Goal: Task Accomplishment & Management: Use online tool/utility

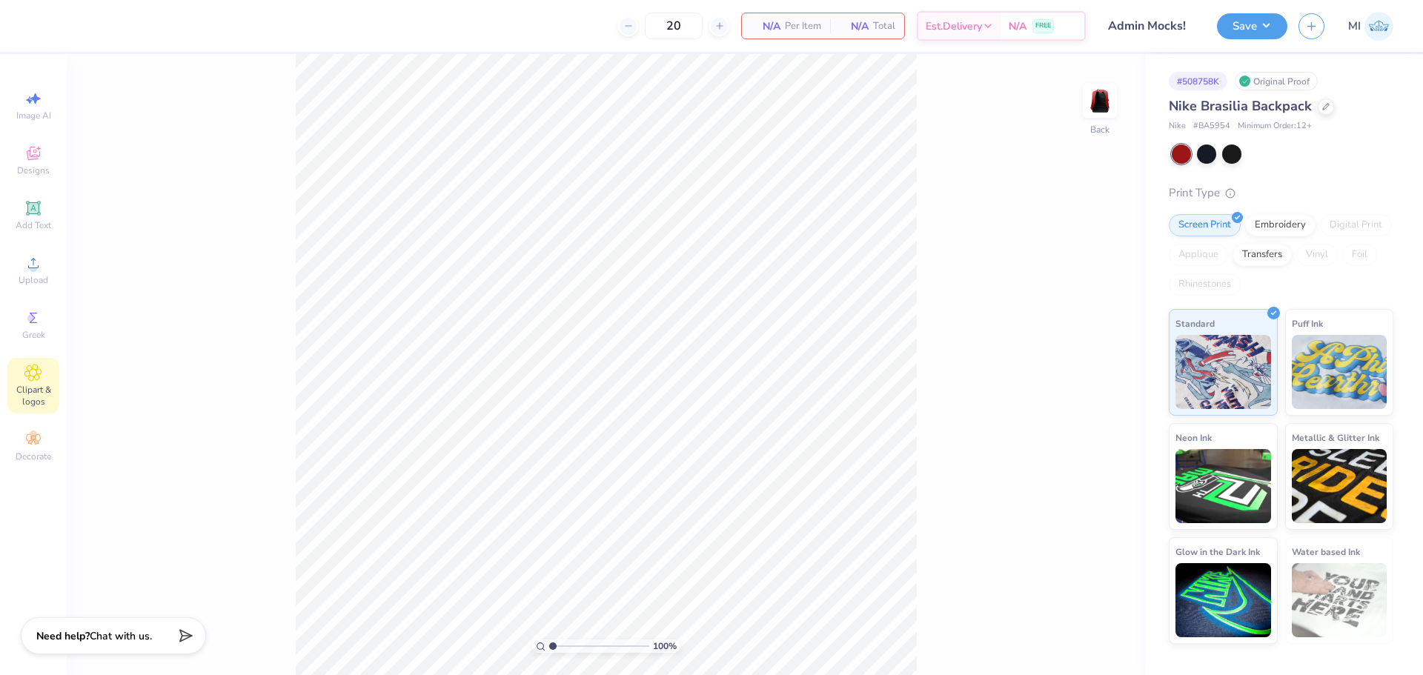
click at [38, 368] on icon at bounding box center [33, 373] width 16 height 16
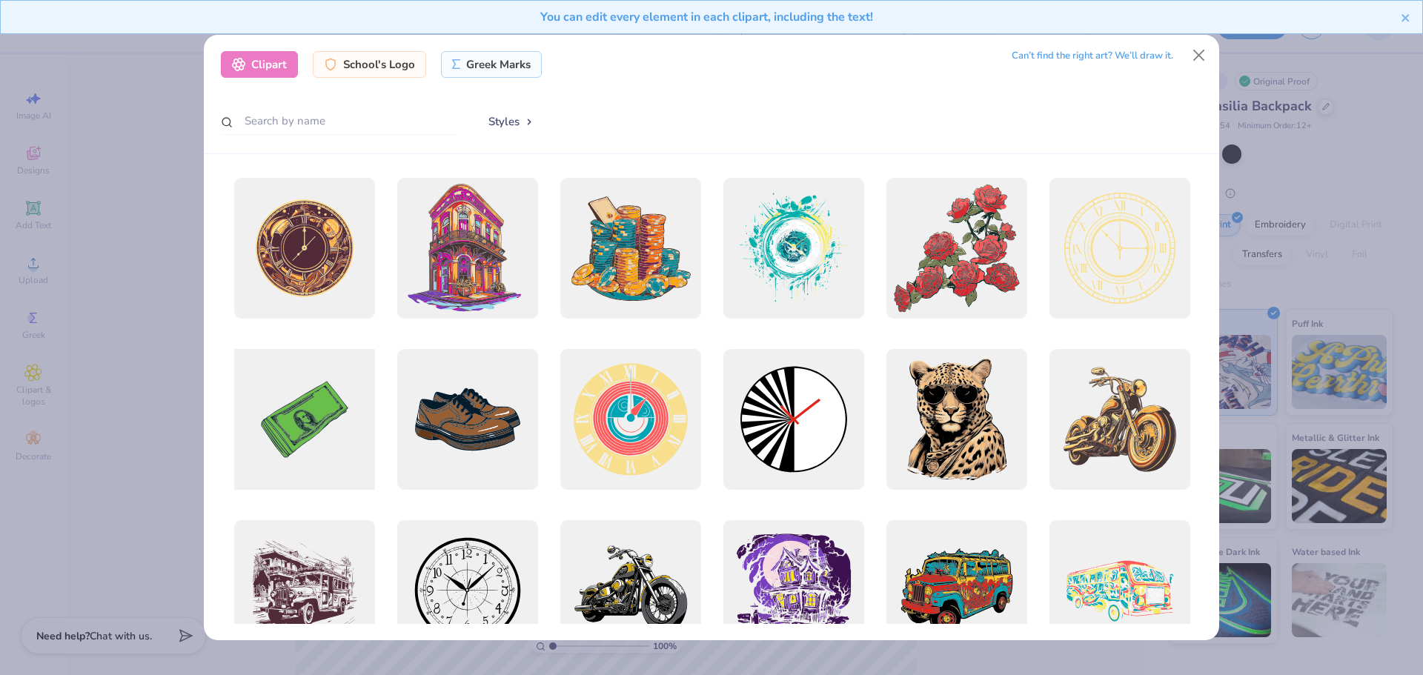
click at [288, 435] on div at bounding box center [304, 419] width 155 height 155
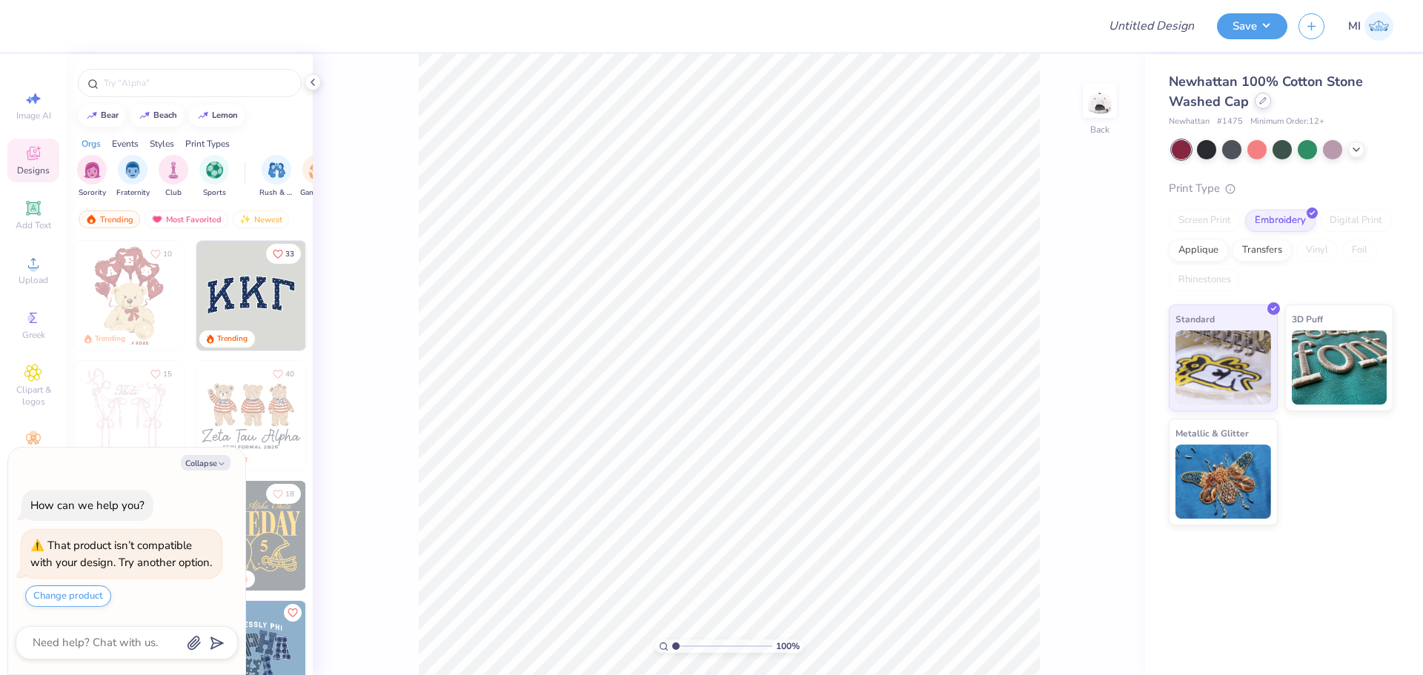
click at [1268, 99] on div at bounding box center [1263, 101] width 16 height 16
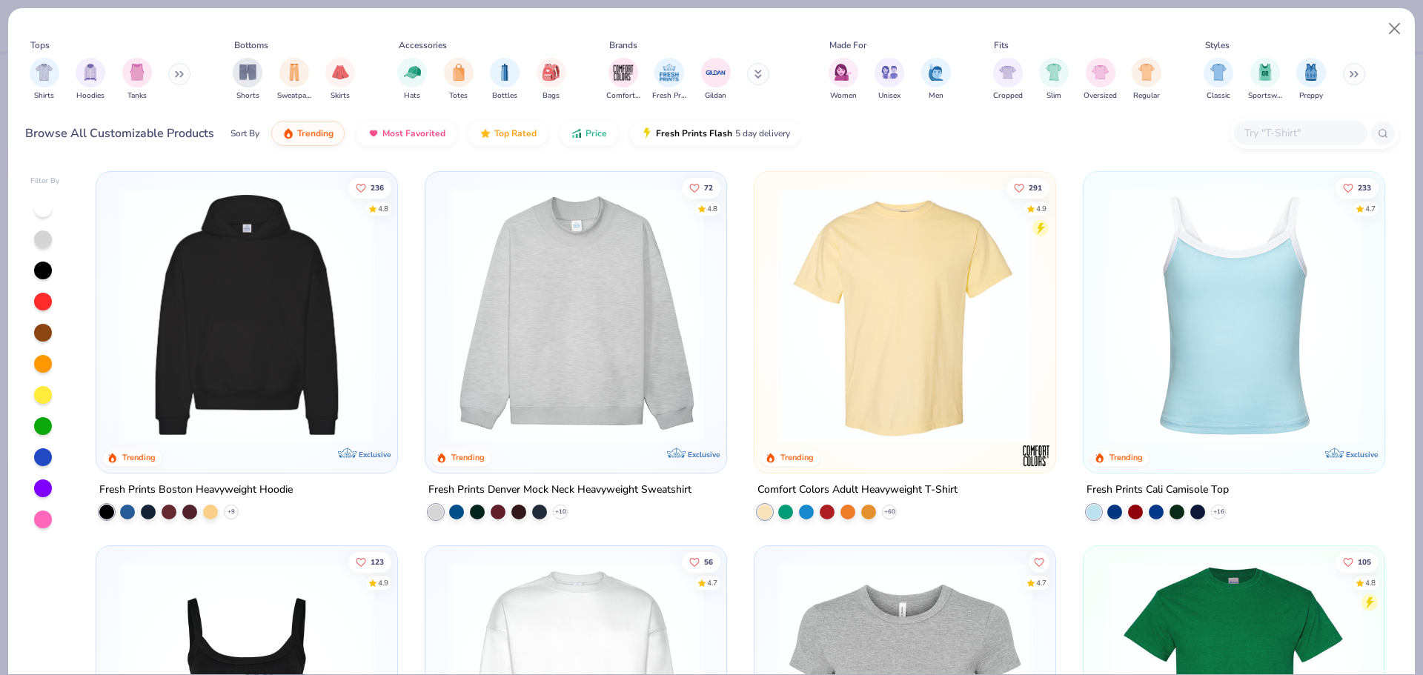
type textarea "x"
click at [1256, 129] on input "text" at bounding box center [1300, 133] width 114 height 17
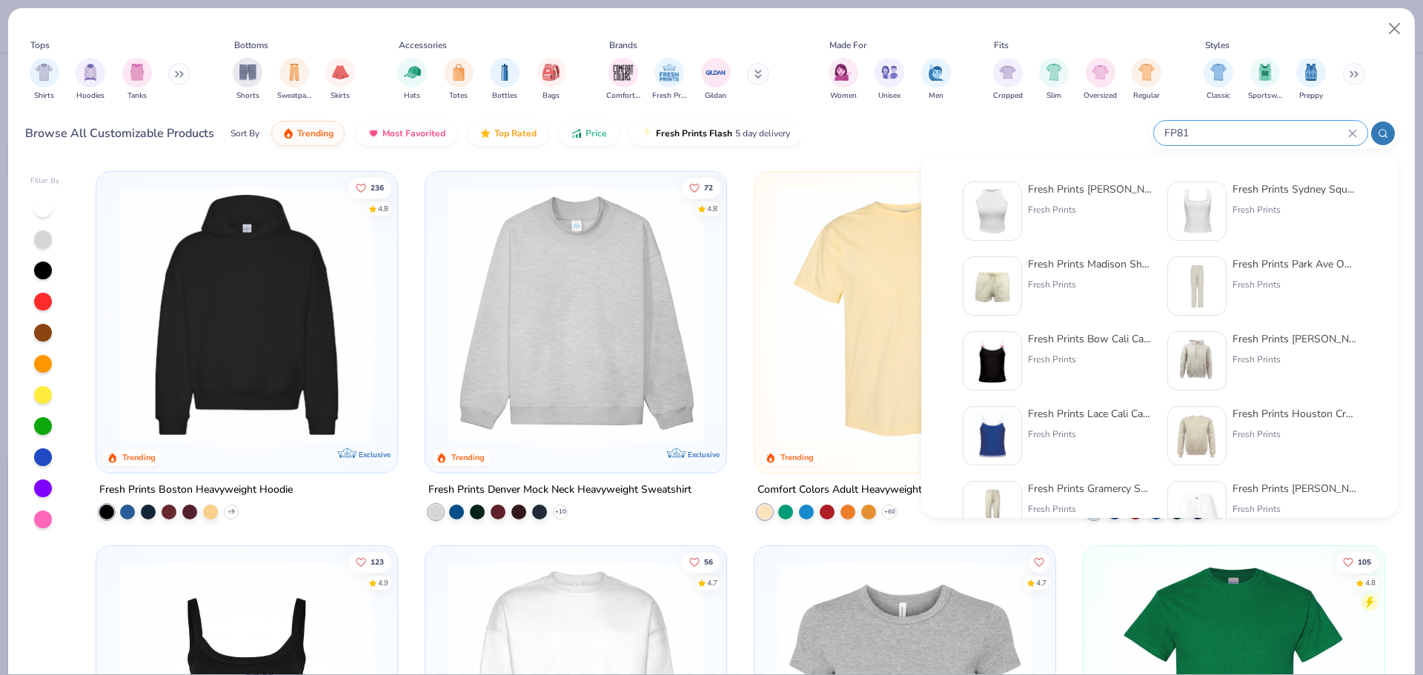
type input "FP81"
click at [1026, 216] on div "Fresh Prints Marilyn Tank Top Fresh Prints" at bounding box center [1058, 211] width 190 height 59
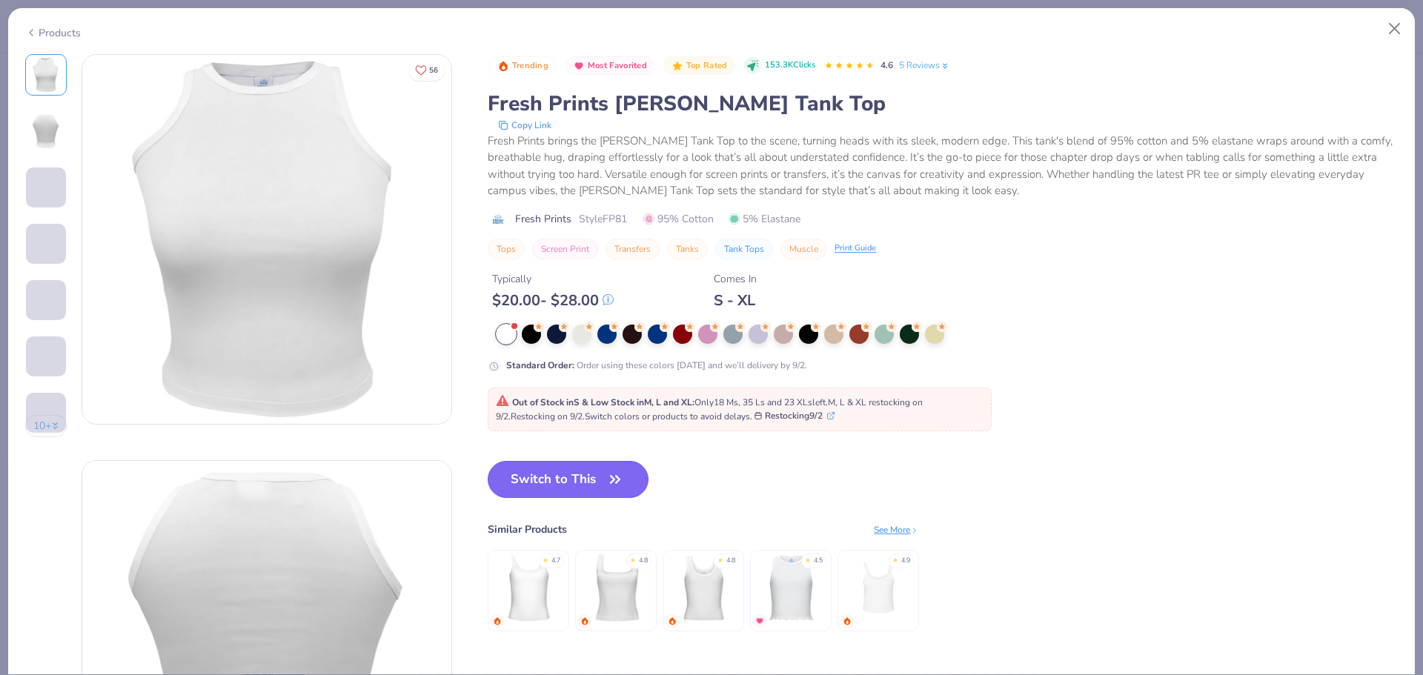
click at [565, 471] on button "Switch to This" at bounding box center [568, 479] width 161 height 37
type textarea "x"
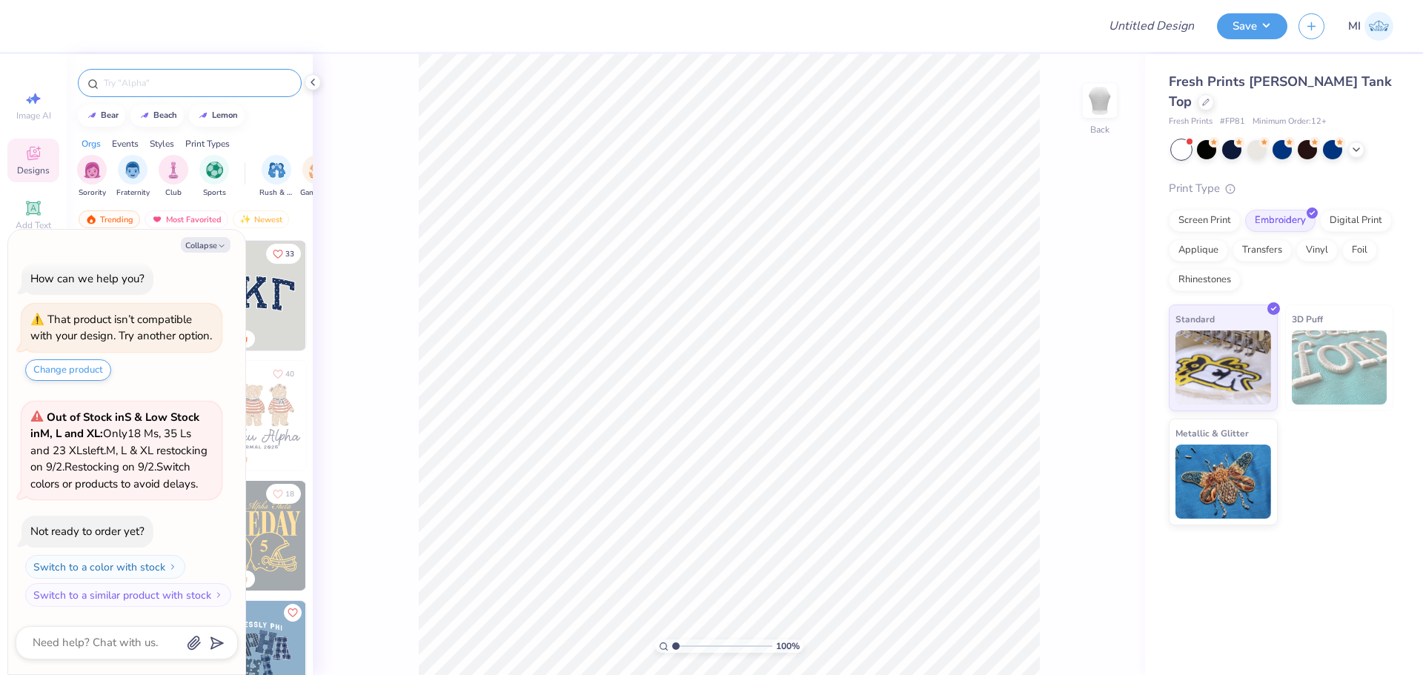
click at [150, 89] on input "text" at bounding box center [197, 83] width 190 height 15
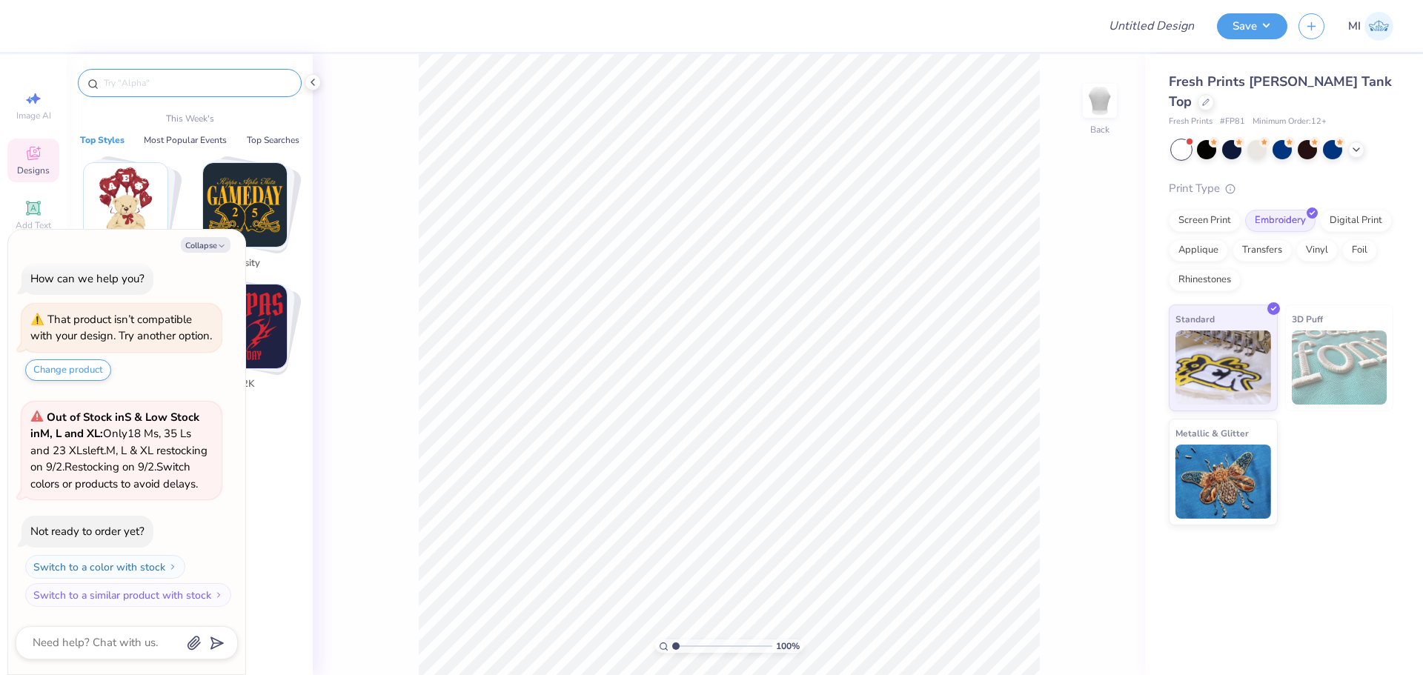
paste input "Alpha Chi Omega Collegiate Text with Stars in Red PR Cap"
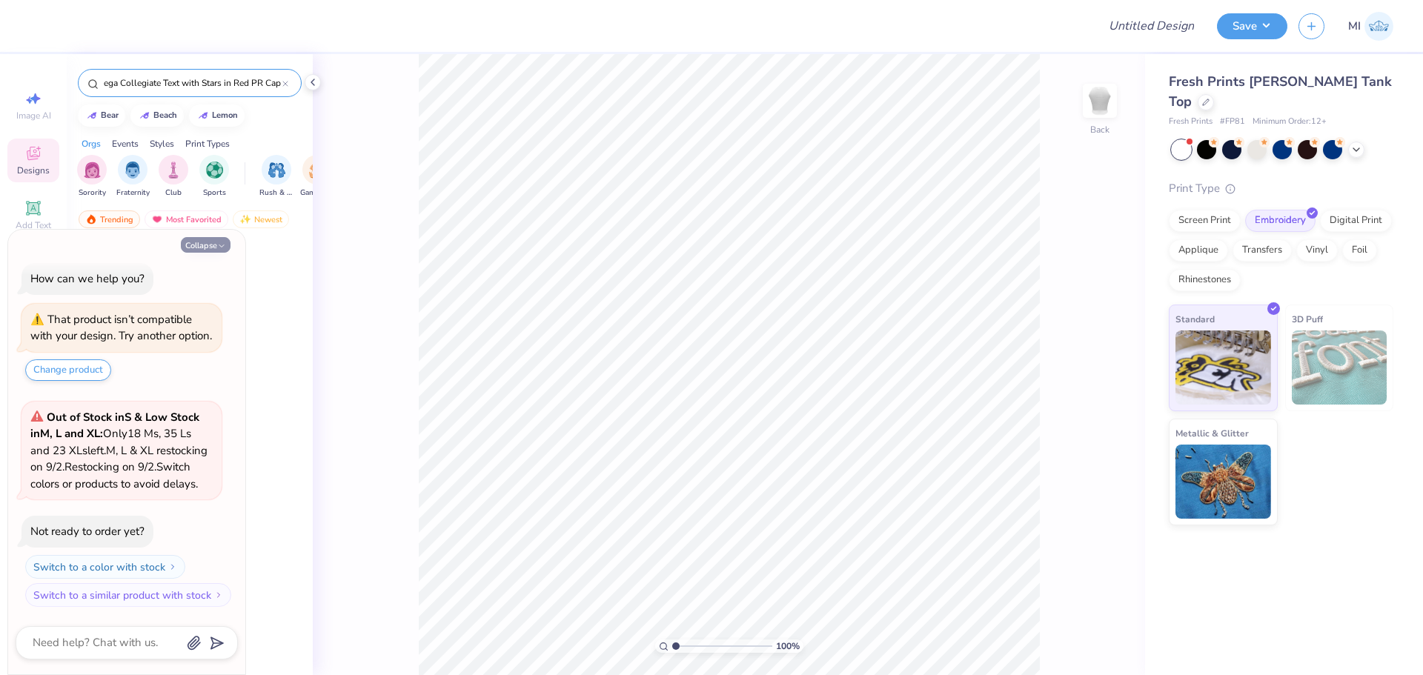
type input "Alpha Chi Omega Collegiate Text with Stars in Red PR Cap"
click at [205, 247] on button "Collapse" at bounding box center [206, 245] width 50 height 16
type textarea "x"
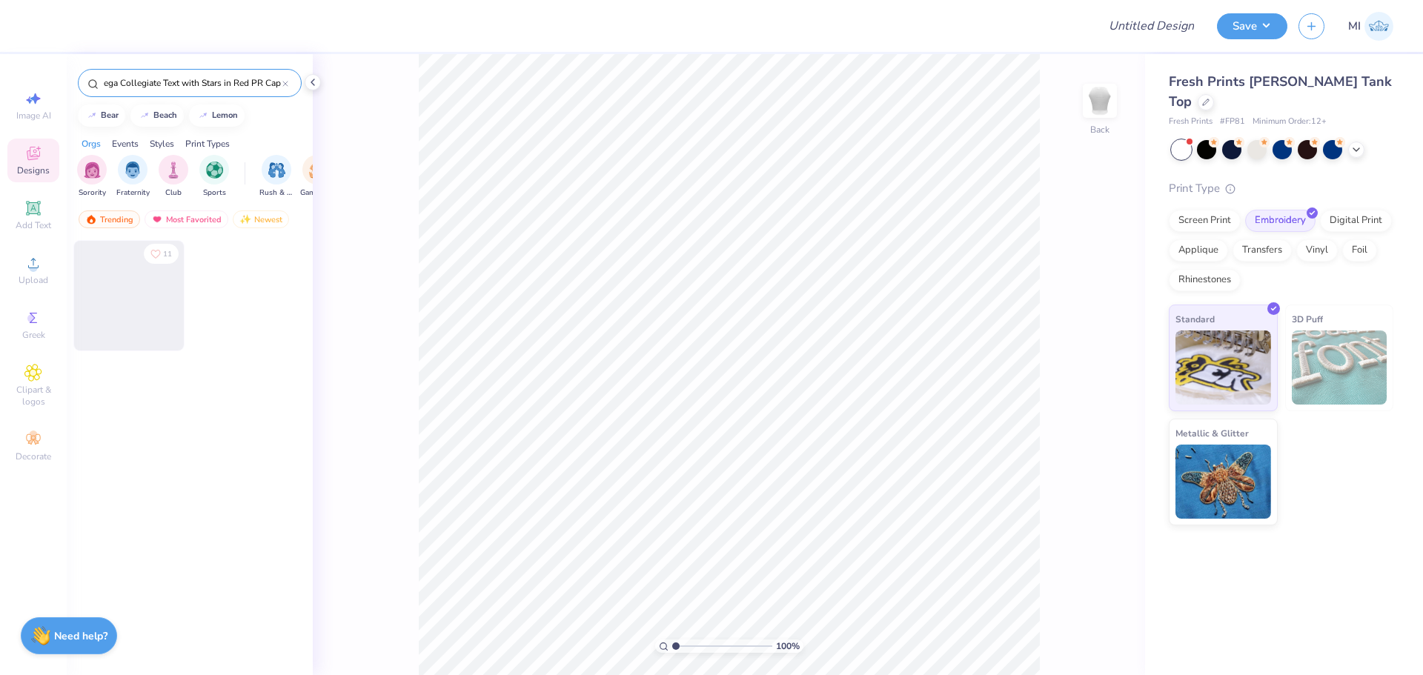
scroll to position [0, 0]
click at [138, 305] on div at bounding box center [18, 296] width 329 height 110
click at [1191, 208] on div "Screen Print" at bounding box center [1205, 219] width 72 height 22
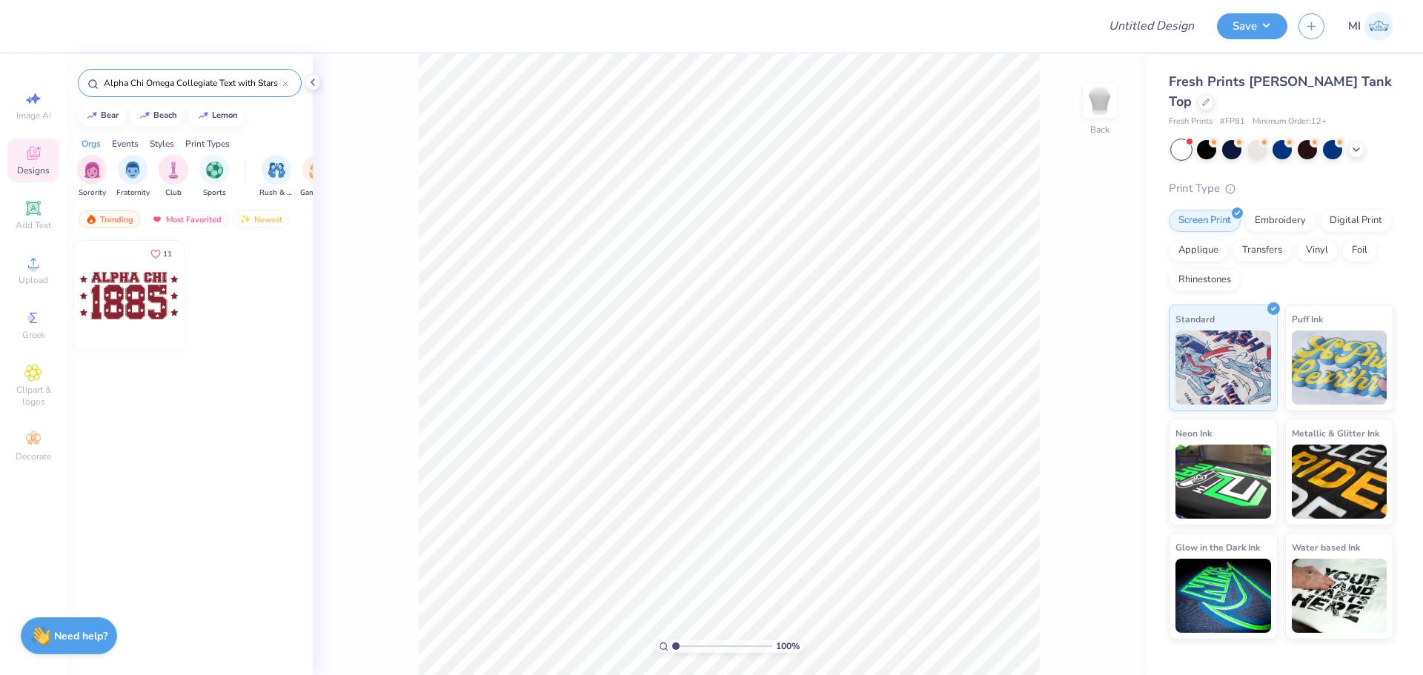
click at [118, 310] on img at bounding box center [129, 296] width 110 height 110
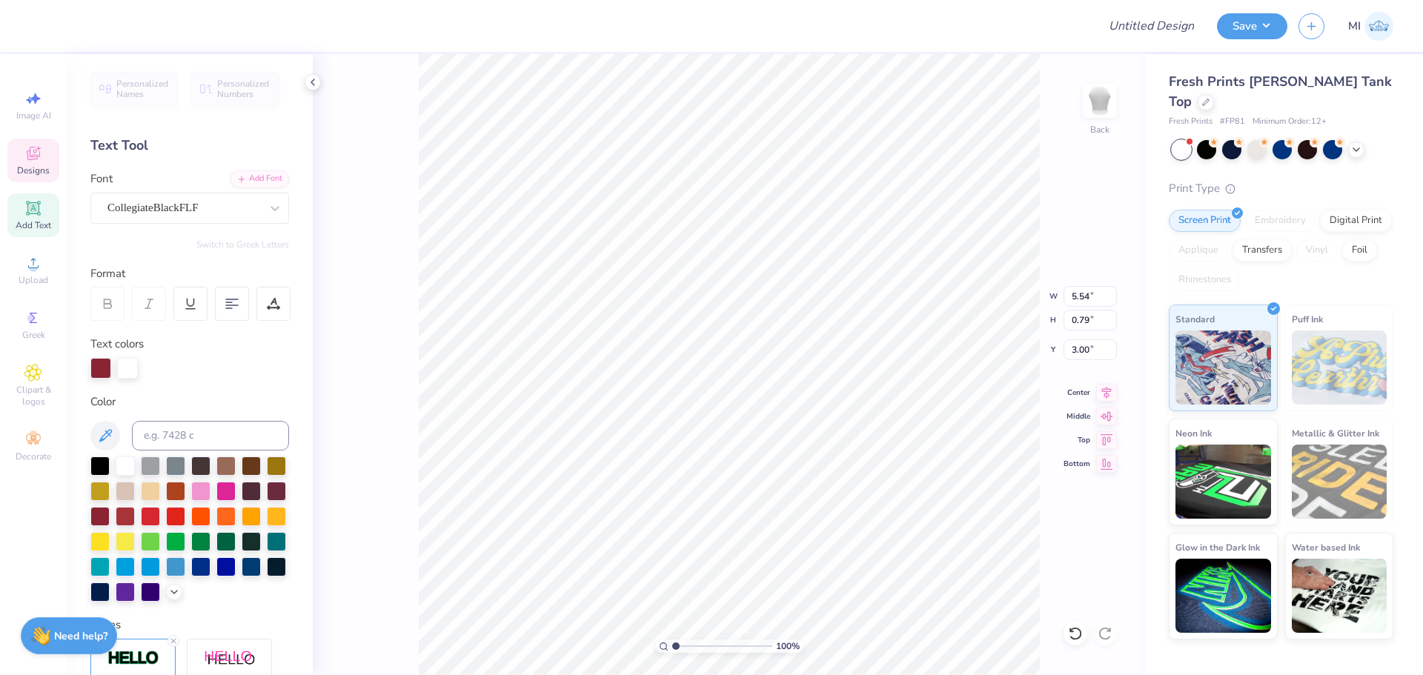
scroll to position [12, 2]
type input "5.56"
type input "2.53"
type input "3.94"
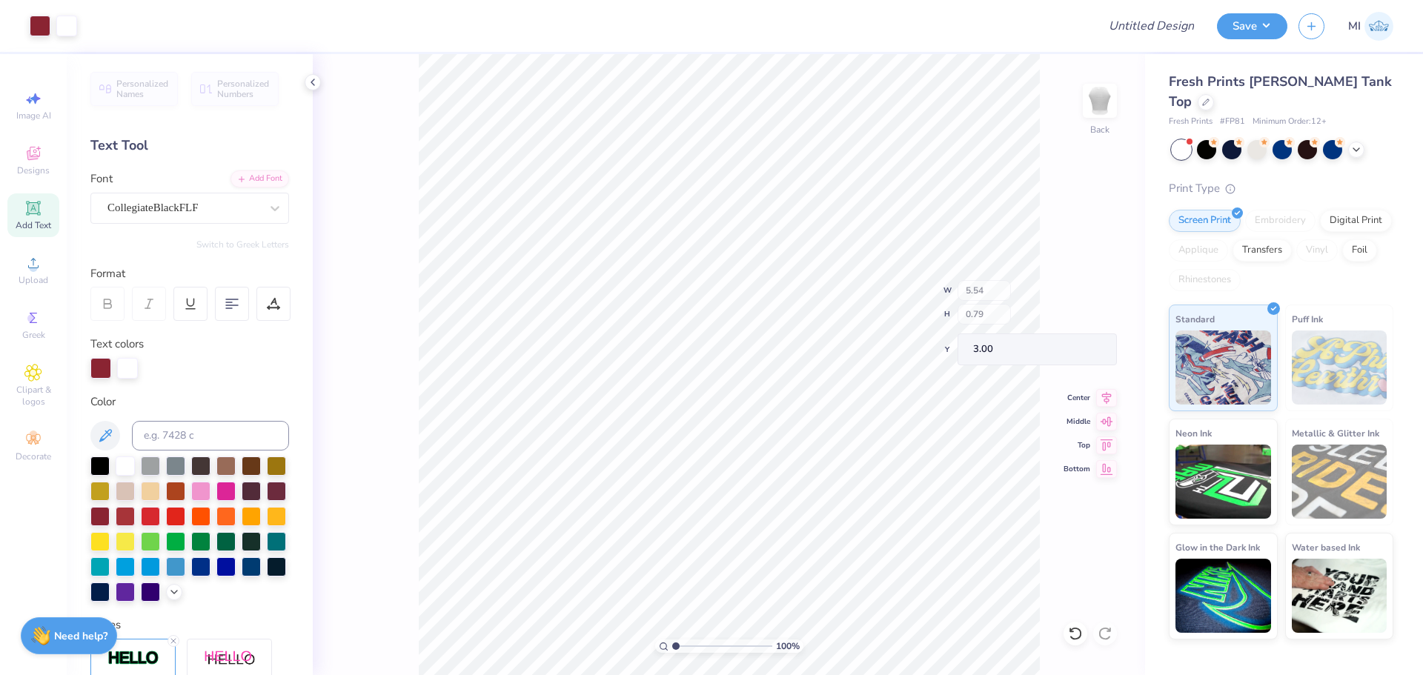
type input "5.54"
type input "0.79"
type input "3.00"
click at [46, 18] on div at bounding box center [40, 24] width 21 height 21
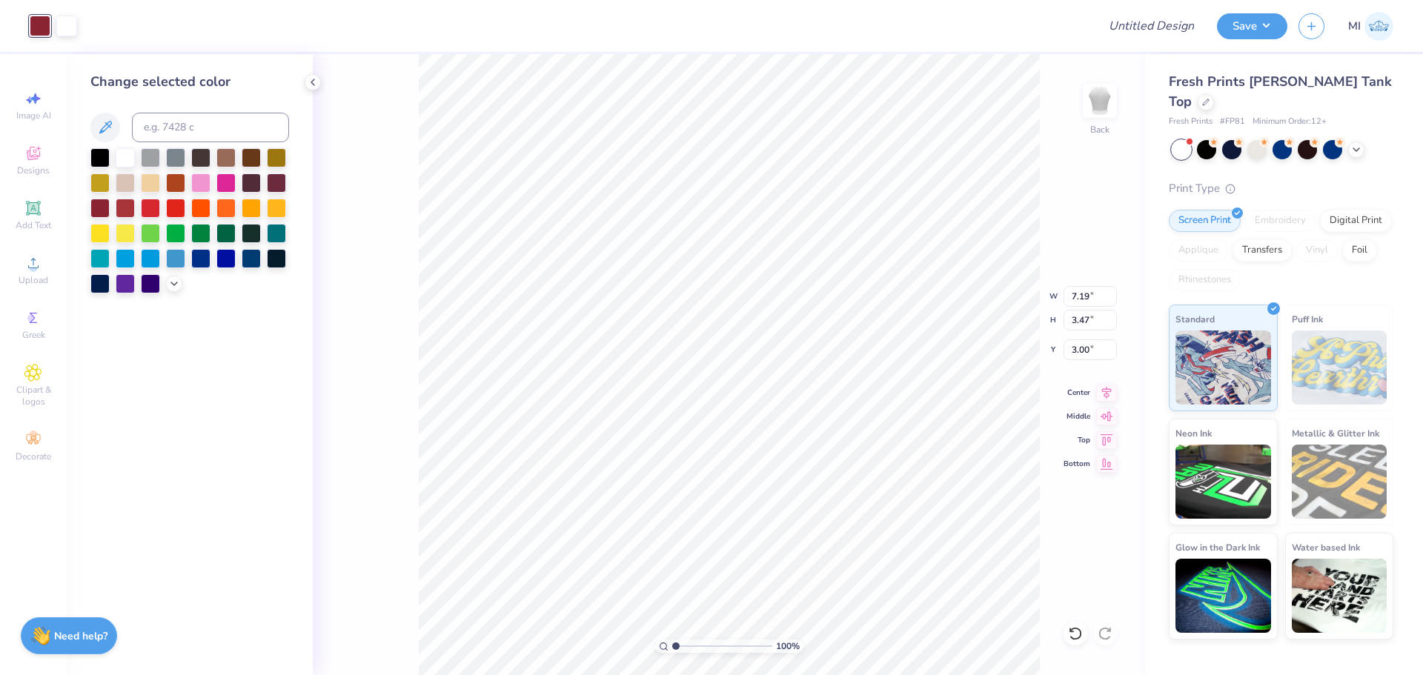
click at [205, 177] on div at bounding box center [200, 182] width 19 height 19
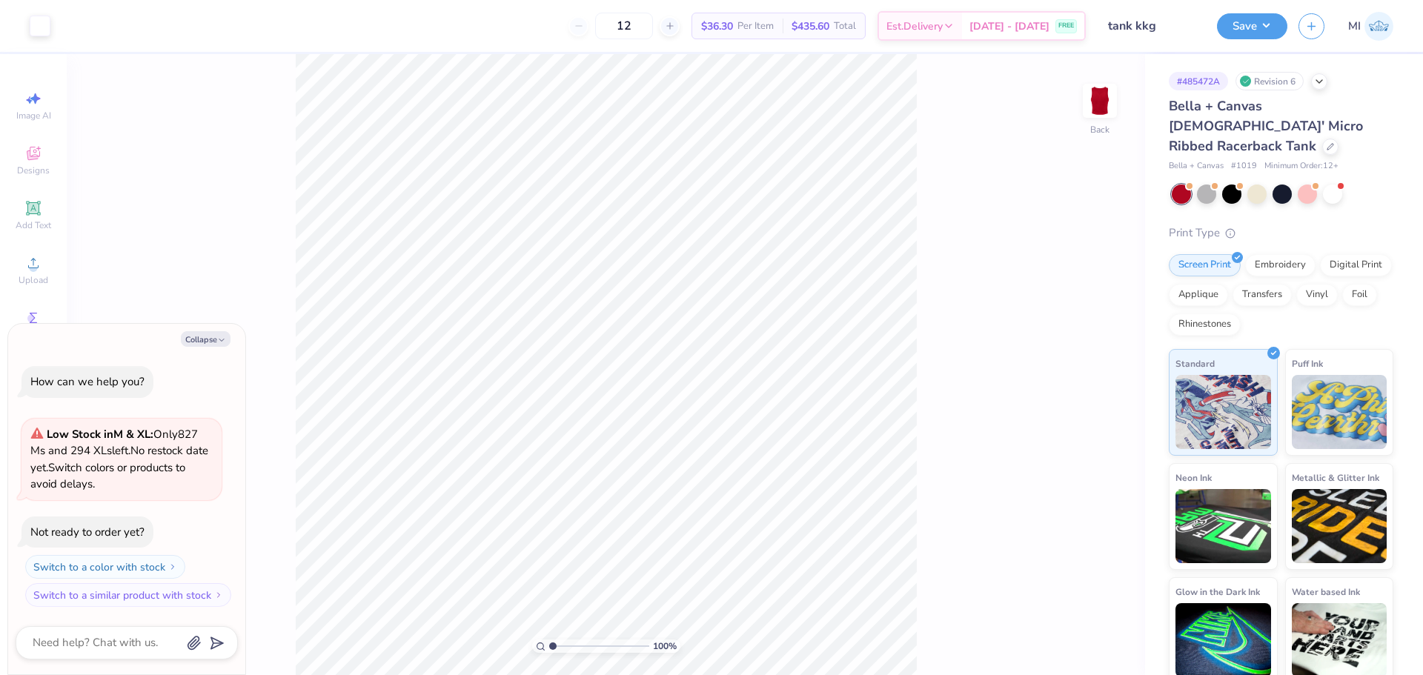
type textarea "x"
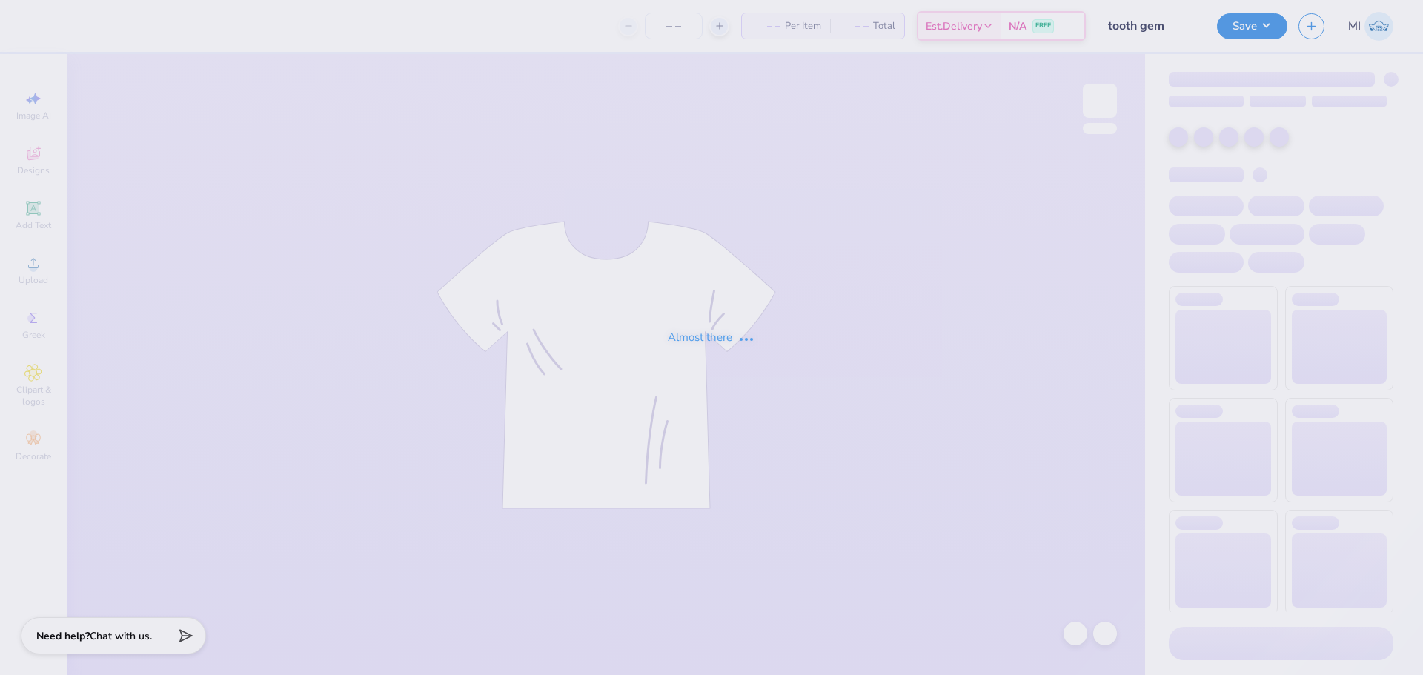
type input "12"
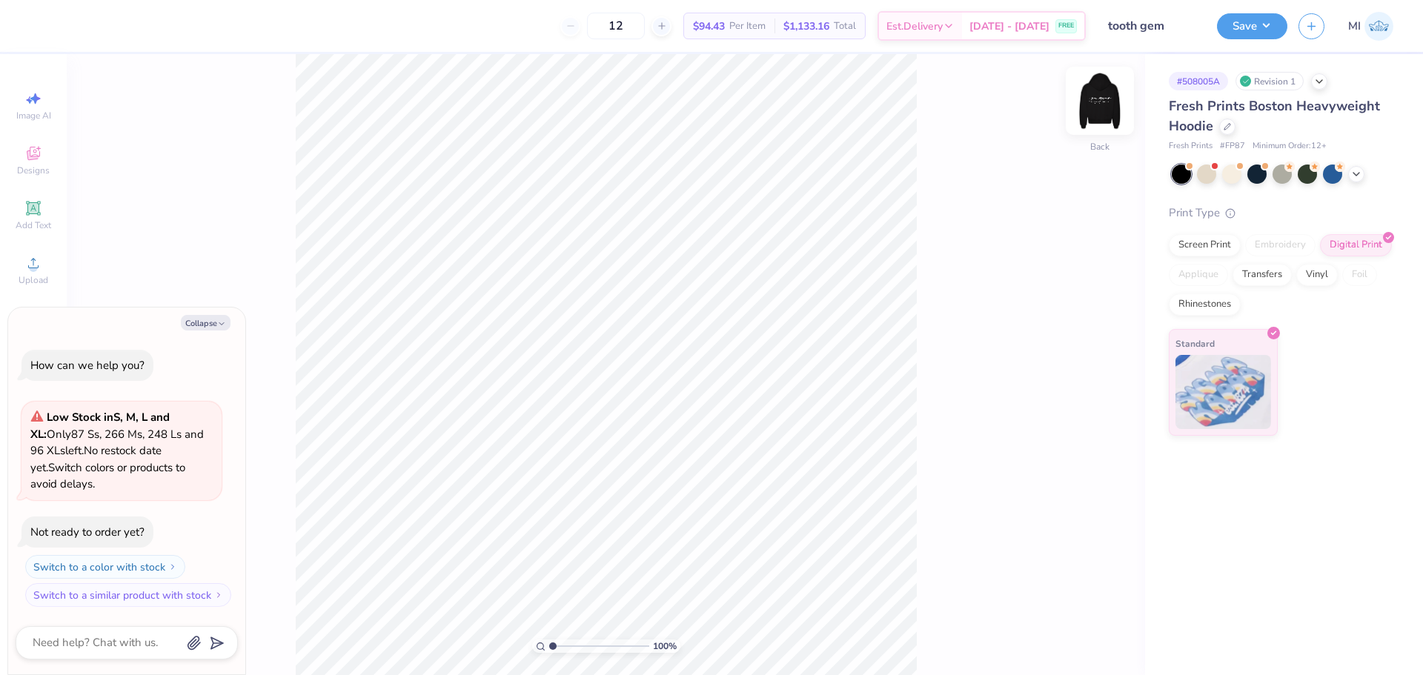
click at [1095, 105] on img at bounding box center [1099, 100] width 59 height 59
type textarea "x"
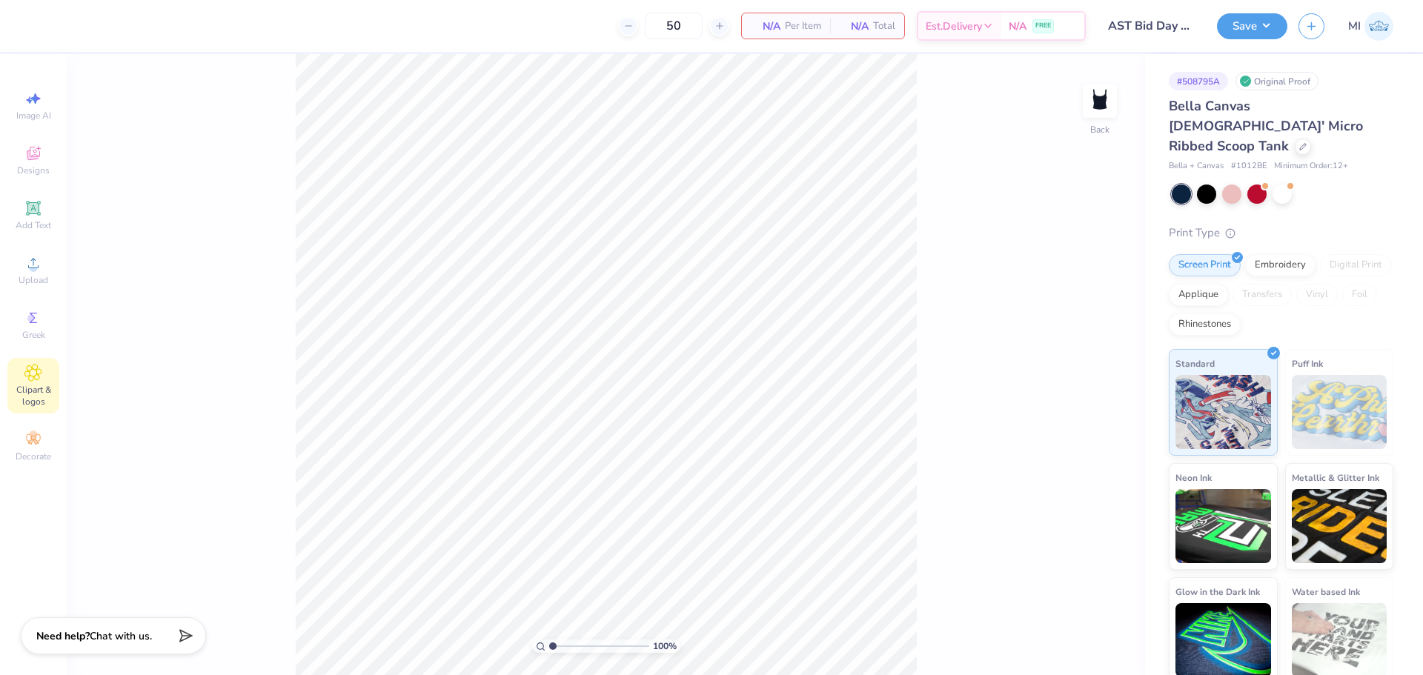
click at [25, 380] on icon at bounding box center [32, 373] width 17 height 18
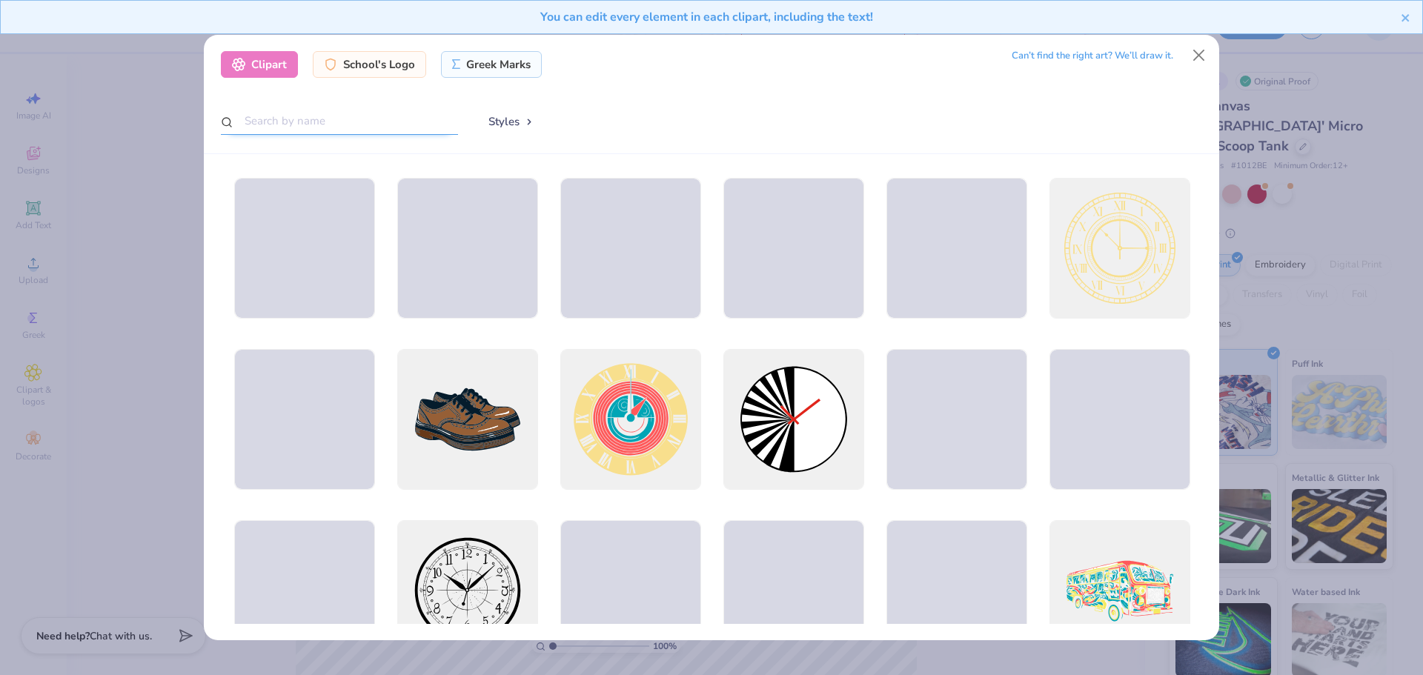
click at [275, 115] on input "text" at bounding box center [339, 120] width 237 height 27
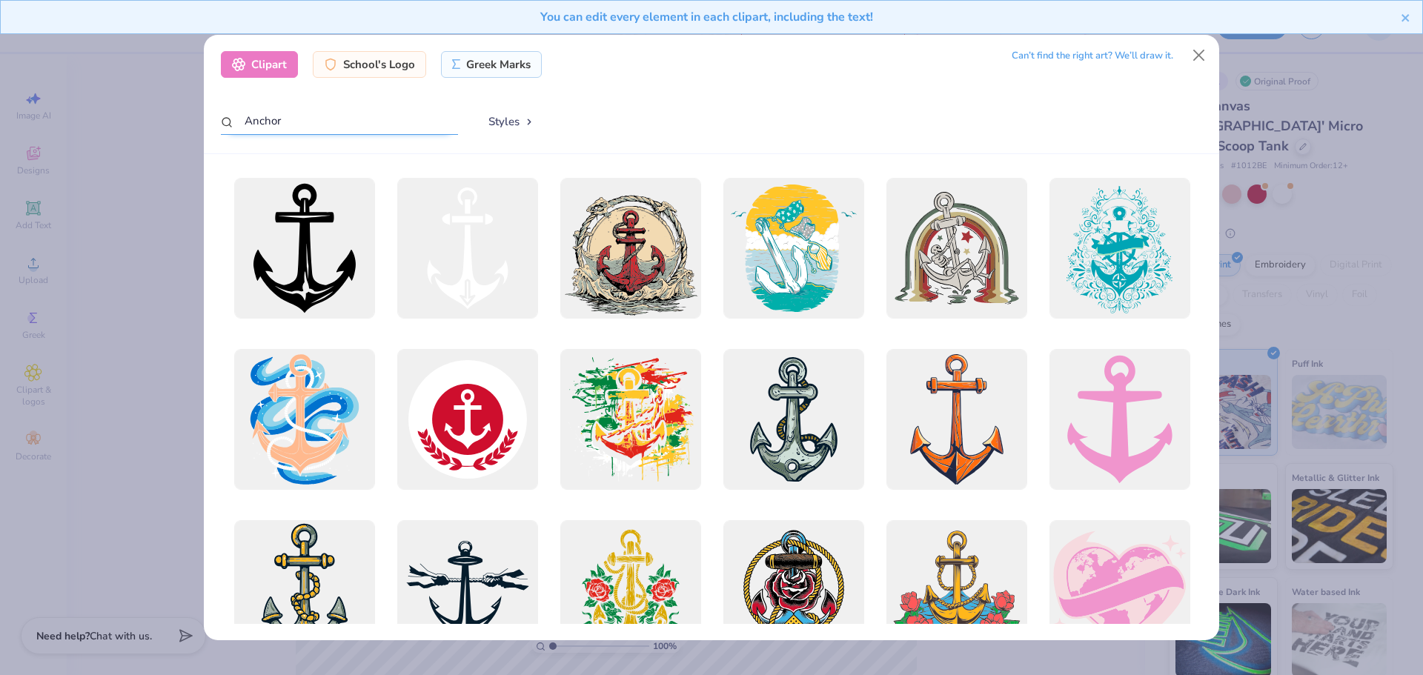
type input "Anchor"
